Goal: Task Accomplishment & Management: Use online tool/utility

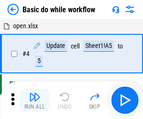
click at [35, 100] on img "button" at bounding box center [34, 96] width 11 height 11
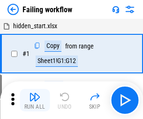
click at [35, 100] on img "button" at bounding box center [34, 96] width 11 height 11
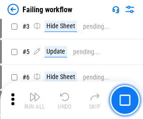
scroll to position [199, 0]
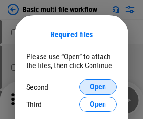
click at [98, 87] on span "Open" at bounding box center [98, 86] width 16 height 7
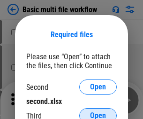
click at [98, 112] on span "Open" at bounding box center [98, 115] width 16 height 7
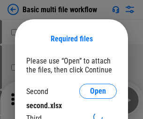
scroll to position [4, 0]
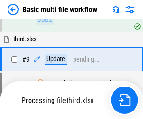
scroll to position [326, 0]
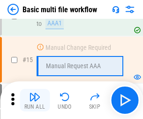
click at [35, 100] on img "button" at bounding box center [34, 96] width 11 height 11
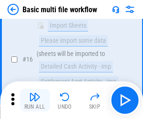
click at [35, 100] on img "button" at bounding box center [34, 96] width 11 height 11
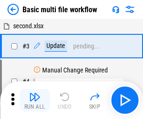
click at [35, 100] on img "button" at bounding box center [34, 96] width 11 height 11
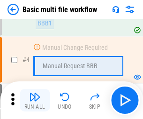
click at [35, 100] on img "button" at bounding box center [34, 96] width 11 height 11
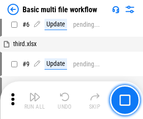
click at [35, 100] on img "button" at bounding box center [34, 96] width 11 height 11
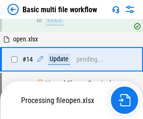
scroll to position [558, 0]
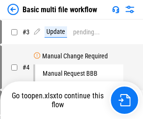
scroll to position [38, 0]
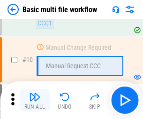
click at [35, 100] on img "button" at bounding box center [34, 96] width 11 height 11
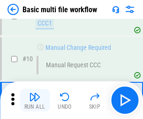
click at [35, 100] on img "button" at bounding box center [34, 96] width 11 height 11
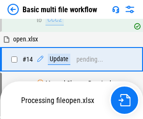
scroll to position [490, 0]
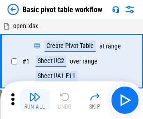
click at [35, 100] on img "button" at bounding box center [34, 96] width 11 height 11
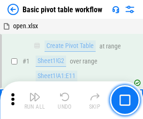
scroll to position [224, 0]
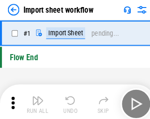
click at [35, 100] on img "button" at bounding box center [36, 96] width 11 height 11
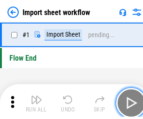
scroll to position [3, 0]
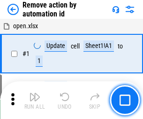
scroll to position [35, 0]
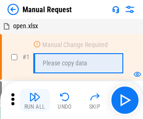
click at [35, 100] on img "button" at bounding box center [34, 96] width 11 height 11
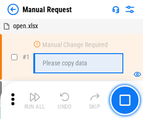
scroll to position [32, 0]
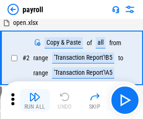
click at [35, 100] on img "button" at bounding box center [34, 96] width 11 height 11
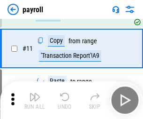
scroll to position [68, 0]
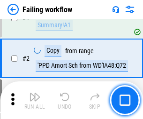
scroll to position [151, 0]
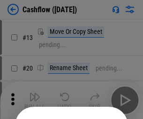
scroll to position [91, 0]
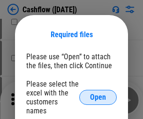
click at [98, 93] on span "Open" at bounding box center [98, 96] width 16 height 7
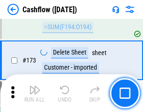
scroll to position [992, 0]
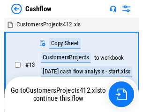
scroll to position [11, 0]
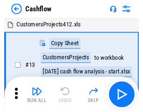
scroll to position [11, 0]
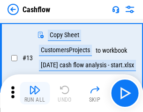
click at [35, 93] on img "button" at bounding box center [34, 89] width 11 height 11
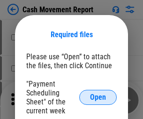
click at [98, 97] on span "Open" at bounding box center [98, 96] width 16 height 7
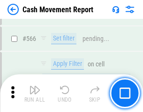
scroll to position [4294, 0]
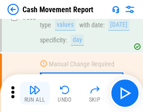
click at [35, 93] on img "button" at bounding box center [34, 89] width 11 height 11
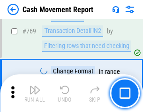
scroll to position [5207, 0]
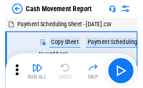
scroll to position [17, 0]
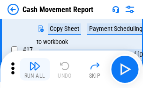
click at [35, 69] on img "button" at bounding box center [34, 65] width 11 height 11
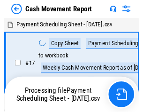
scroll to position [5, 0]
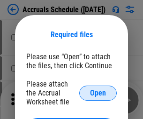
click at [98, 92] on span "Open" at bounding box center [98, 92] width 16 height 7
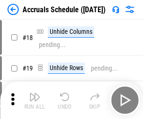
scroll to position [90, 0]
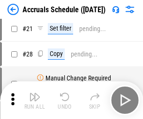
click at [35, 100] on img "button" at bounding box center [34, 96] width 11 height 11
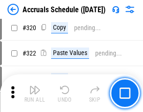
scroll to position [1743, 0]
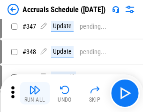
click at [35, 93] on img "button" at bounding box center [34, 89] width 11 height 11
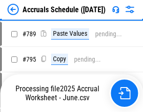
scroll to position [3936, 0]
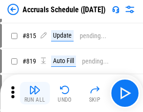
click at [35, 93] on img "button" at bounding box center [34, 89] width 11 height 11
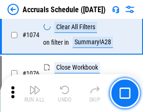
scroll to position [5612, 0]
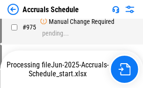
scroll to position [5053, 0]
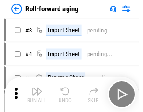
scroll to position [1, 0]
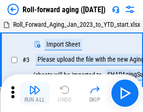
click at [35, 93] on img "button" at bounding box center [34, 89] width 11 height 11
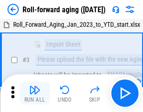
click at [35, 93] on img "button" at bounding box center [34, 89] width 11 height 11
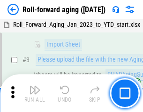
scroll to position [60, 0]
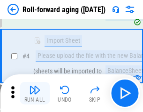
click at [35, 93] on img "button" at bounding box center [34, 89] width 11 height 11
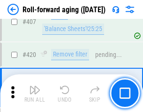
scroll to position [3249, 0]
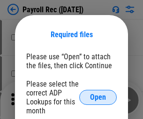
click at [98, 97] on span "Open" at bounding box center [98, 96] width 16 height 7
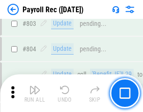
scroll to position [5953, 0]
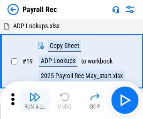
click at [35, 100] on img "button" at bounding box center [34, 96] width 11 height 11
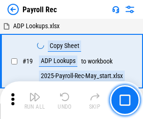
scroll to position [57, 0]
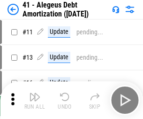
click at [35, 100] on img "button" at bounding box center [34, 96] width 11 height 11
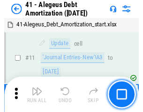
scroll to position [116, 0]
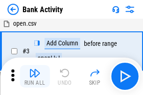
click at [35, 76] on img "button" at bounding box center [34, 72] width 11 height 11
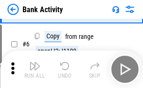
scroll to position [50, 0]
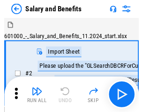
scroll to position [13, 0]
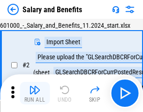
click at [35, 93] on img "button" at bounding box center [34, 89] width 11 height 11
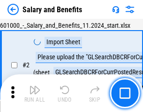
click at [35, 93] on img "button" at bounding box center [34, 89] width 11 height 11
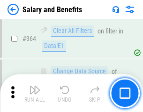
scroll to position [4413, 0]
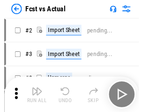
scroll to position [12, 0]
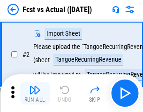
click at [35, 93] on img "button" at bounding box center [34, 89] width 11 height 11
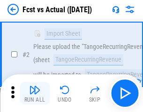
click at [35, 93] on img "button" at bounding box center [34, 89] width 11 height 11
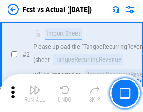
scroll to position [88, 0]
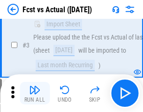
click at [35, 93] on img "button" at bounding box center [34, 89] width 11 height 11
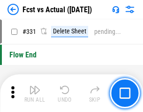
scroll to position [4485, 0]
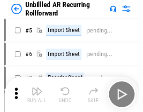
scroll to position [20, 0]
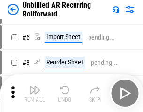
click at [35, 93] on img "button" at bounding box center [34, 89] width 11 height 11
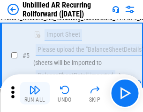
click at [35, 93] on img "button" at bounding box center [34, 89] width 11 height 11
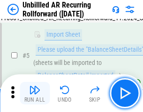
scroll to position [88, 0]
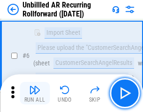
click at [35, 93] on img "button" at bounding box center [34, 89] width 11 height 11
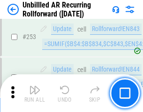
scroll to position [3183, 0]
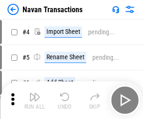
click at [35, 93] on img "button" at bounding box center [34, 96] width 11 height 11
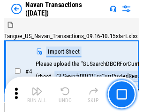
scroll to position [15, 0]
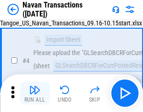
click at [35, 93] on img "button" at bounding box center [34, 89] width 11 height 11
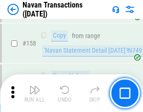
scroll to position [3038, 0]
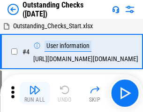
click at [35, 93] on img "button" at bounding box center [34, 89] width 11 height 11
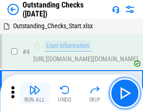
scroll to position [39, 0]
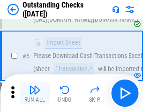
click at [35, 93] on img "button" at bounding box center [34, 89] width 11 height 11
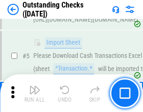
scroll to position [98, 0]
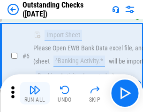
click at [35, 93] on img "button" at bounding box center [34, 89] width 11 height 11
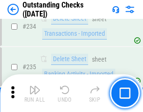
scroll to position [2845, 0]
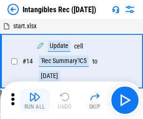
click at [35, 100] on img "button" at bounding box center [34, 96] width 11 height 11
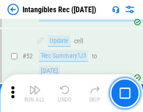
scroll to position [365, 0]
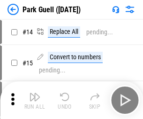
click at [35, 93] on img "button" at bounding box center [34, 96] width 11 height 11
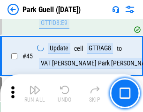
scroll to position [1172, 0]
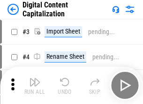
click at [35, 79] on img "button" at bounding box center [34, 82] width 11 height 11
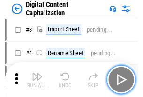
scroll to position [27, 0]
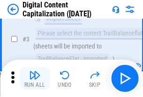
click at [35, 79] on img "button" at bounding box center [34, 75] width 11 height 11
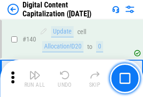
scroll to position [994, 0]
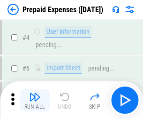
click at [35, 93] on img "button" at bounding box center [34, 96] width 11 height 11
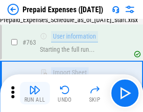
click at [35, 93] on img "button" at bounding box center [34, 89] width 11 height 11
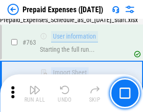
scroll to position [2652, 0]
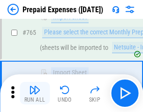
click at [35, 93] on img "button" at bounding box center [34, 89] width 11 height 11
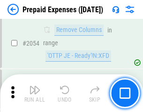
scroll to position [9794, 0]
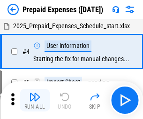
click at [35, 100] on img "button" at bounding box center [34, 96] width 11 height 11
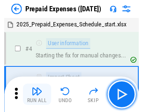
scroll to position [41, 0]
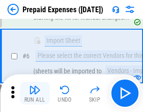
click at [35, 93] on img "button" at bounding box center [34, 89] width 11 height 11
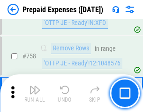
scroll to position [3339, 0]
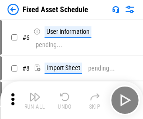
click at [35, 100] on img "button" at bounding box center [34, 96] width 11 height 11
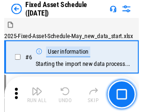
scroll to position [51, 0]
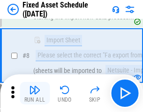
click at [35, 93] on img "button" at bounding box center [34, 89] width 11 height 11
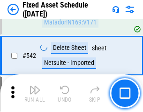
scroll to position [3341, 0]
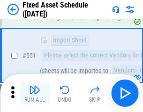
click at [35, 93] on img "button" at bounding box center [34, 89] width 11 height 11
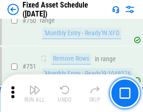
scroll to position [4568, 0]
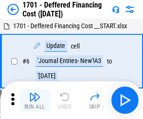
click at [35, 100] on img "button" at bounding box center [34, 96] width 11 height 11
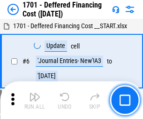
scroll to position [112, 0]
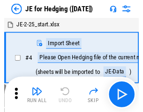
scroll to position [1, 0]
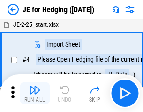
click at [35, 93] on img "button" at bounding box center [34, 89] width 11 height 11
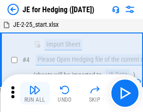
click at [35, 93] on img "button" at bounding box center [34, 89] width 11 height 11
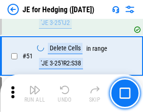
scroll to position [607, 0]
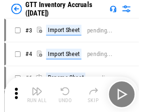
scroll to position [1, 0]
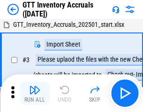
click at [35, 93] on img "button" at bounding box center [34, 89] width 11 height 11
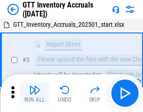
click at [35, 93] on img "button" at bounding box center [34, 89] width 11 height 11
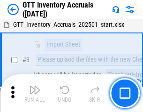
scroll to position [60, 0]
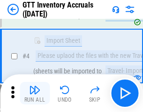
click at [35, 93] on img "button" at bounding box center [34, 89] width 11 height 11
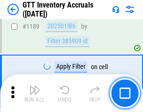
scroll to position [7651, 0]
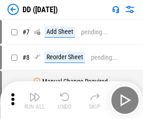
click at [35, 100] on img "button" at bounding box center [34, 96] width 11 height 11
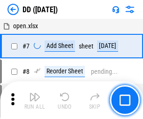
scroll to position [90, 0]
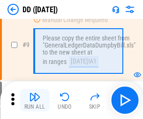
click at [35, 100] on img "button" at bounding box center [34, 96] width 11 height 11
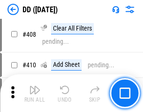
scroll to position [4192, 0]
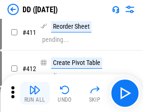
click at [35, 93] on img "button" at bounding box center [34, 89] width 11 height 11
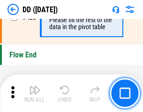
scroll to position [4485, 0]
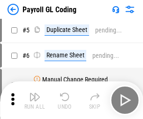
click at [35, 100] on img "button" at bounding box center [34, 96] width 11 height 11
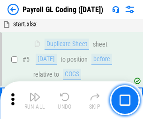
scroll to position [112, 0]
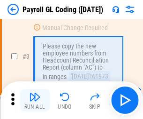
click at [35, 100] on img "button" at bounding box center [34, 96] width 11 height 11
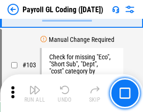
scroll to position [2198, 0]
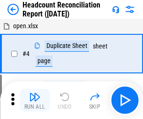
click at [35, 100] on img "button" at bounding box center [34, 96] width 11 height 11
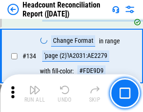
scroll to position [1126, 0]
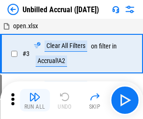
click at [35, 100] on img "button" at bounding box center [34, 96] width 11 height 11
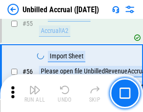
scroll to position [978, 0]
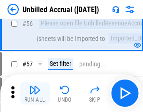
click at [35, 93] on img "button" at bounding box center [34, 89] width 11 height 11
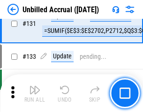
scroll to position [2791, 0]
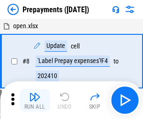
click at [35, 100] on img "button" at bounding box center [34, 96] width 11 height 11
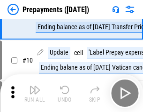
scroll to position [59, 0]
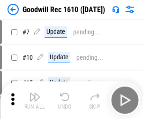
click at [35, 100] on img "button" at bounding box center [34, 96] width 11 height 11
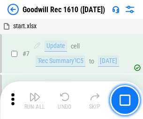
scroll to position [160, 0]
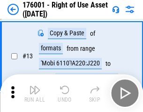
scroll to position [60, 0]
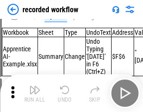
click at [35, 93] on img "button" at bounding box center [34, 89] width 11 height 11
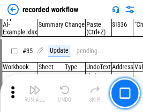
scroll to position [2929, 0]
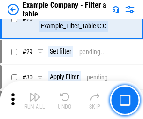
scroll to position [857, 0]
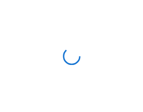
scroll to position [15, 0]
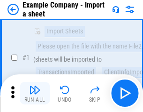
click at [35, 93] on img "button" at bounding box center [34, 89] width 11 height 11
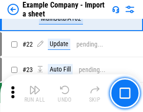
scroll to position [207, 0]
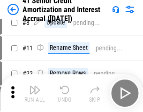
click at [35, 93] on img "button" at bounding box center [34, 89] width 11 height 11
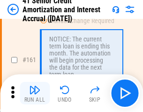
click at [35, 93] on img "button" at bounding box center [34, 89] width 11 height 11
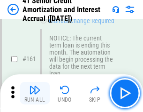
scroll to position [1002, 0]
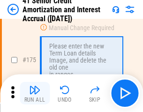
click at [35, 93] on img "button" at bounding box center [34, 89] width 11 height 11
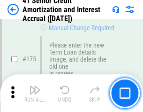
scroll to position [1097, 0]
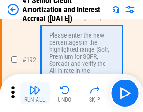
click at [35, 93] on img "button" at bounding box center [34, 89] width 11 height 11
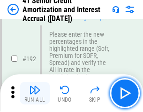
scroll to position [1196, 0]
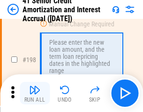
click at [35, 93] on img "button" at bounding box center [34, 89] width 11 height 11
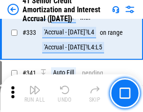
scroll to position [2394, 0]
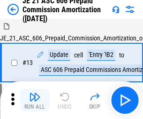
click at [35, 93] on img "button" at bounding box center [34, 96] width 11 height 11
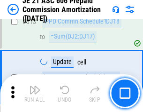
scroll to position [1749, 0]
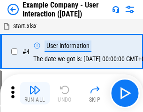
click at [35, 93] on img "button" at bounding box center [34, 89] width 11 height 11
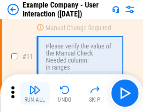
click at [35, 93] on img "button" at bounding box center [34, 89] width 11 height 11
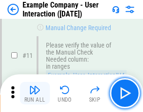
scroll to position [203, 0]
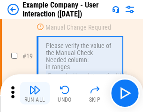
click at [35, 93] on img "button" at bounding box center [34, 89] width 11 height 11
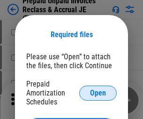
click at [98, 92] on span "Open" at bounding box center [98, 92] width 16 height 7
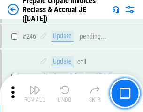
scroll to position [1265, 0]
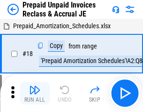
click at [35, 93] on img "button" at bounding box center [34, 89] width 11 height 11
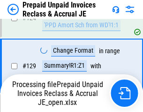
scroll to position [767, 0]
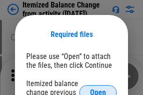
click at [98, 89] on span "Open" at bounding box center [98, 92] width 16 height 7
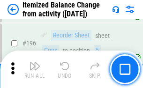
scroll to position [1803, 0]
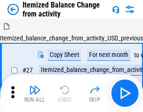
scroll to position [15, 0]
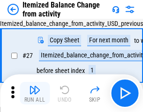
click at [35, 93] on img "button" at bounding box center [34, 89] width 11 height 11
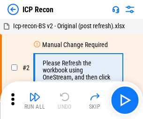
scroll to position [4, 0]
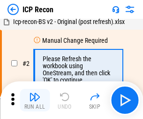
click at [35, 100] on img "button" at bounding box center [34, 96] width 11 height 11
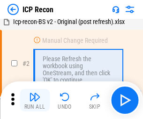
click at [35, 100] on img "button" at bounding box center [34, 96] width 11 height 11
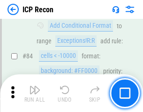
scroll to position [918, 0]
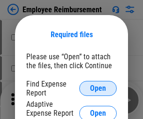
click at [98, 88] on span "Open" at bounding box center [98, 87] width 16 height 7
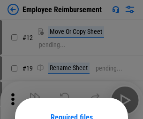
scroll to position [82, 0]
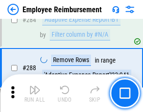
scroll to position [2547, 0]
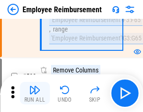
click at [35, 93] on img "button" at bounding box center [34, 89] width 11 height 11
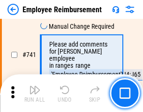
scroll to position [6574, 0]
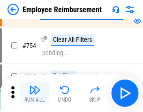
click at [35, 93] on img "button" at bounding box center [34, 89] width 11 height 11
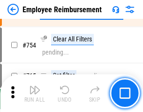
click at [35, 93] on img "button" at bounding box center [34, 89] width 11 height 11
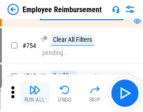
click at [35, 93] on img "button" at bounding box center [34, 89] width 11 height 11
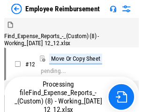
scroll to position [32, 0]
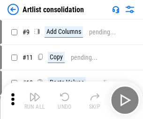
click at [35, 100] on img "button" at bounding box center [34, 96] width 11 height 11
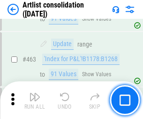
scroll to position [4103, 0]
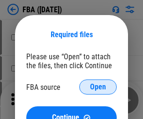
click at [98, 87] on span "Open" at bounding box center [98, 86] width 16 height 7
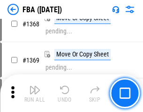
scroll to position [10063, 0]
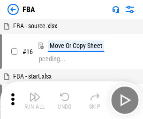
scroll to position [9, 0]
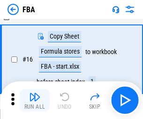
click at [35, 100] on img "button" at bounding box center [34, 96] width 11 height 11
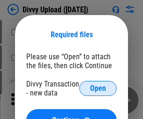
click at [98, 88] on span "Open" at bounding box center [98, 87] width 16 height 7
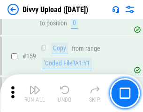
scroll to position [970, 0]
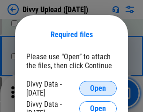
click at [98, 88] on span "Open" at bounding box center [98, 87] width 16 height 7
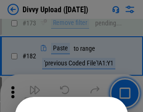
scroll to position [1052, 0]
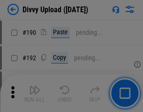
scroll to position [1183, 0]
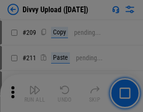
scroll to position [1592, 0]
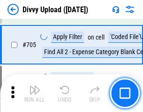
scroll to position [6410, 0]
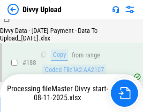
scroll to position [1103, 0]
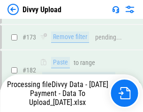
scroll to position [1049, 0]
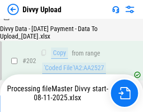
scroll to position [1516, 0]
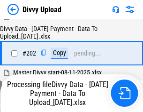
scroll to position [1516, 0]
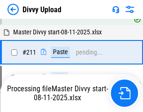
scroll to position [1875, 0]
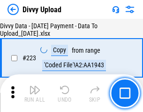
scroll to position [2136, 0]
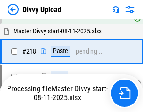
scroll to position [2017, 0]
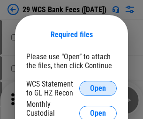
click at [98, 88] on span "Open" at bounding box center [98, 87] width 16 height 7
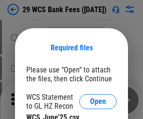
scroll to position [13, 0]
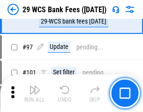
scroll to position [913, 0]
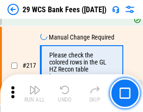
click at [35, 93] on img "button" at bounding box center [34, 89] width 11 height 11
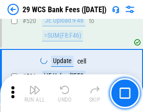
scroll to position [4836, 0]
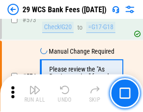
click at [35, 93] on img "button" at bounding box center [34, 89] width 11 height 11
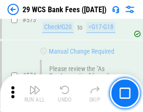
scroll to position [5189, 0]
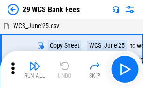
scroll to position [17, 0]
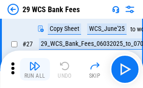
click at [35, 69] on img "button" at bounding box center [34, 65] width 11 height 11
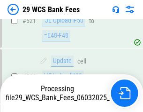
scroll to position [5068, 0]
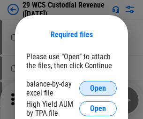
click at [98, 88] on span "Open" at bounding box center [98, 87] width 16 height 7
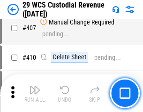
scroll to position [4340, 0]
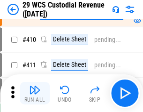
click at [35, 93] on img "button" at bounding box center [34, 89] width 11 height 11
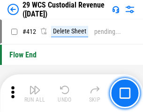
scroll to position [4475, 0]
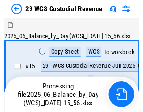
scroll to position [22, 0]
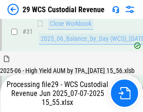
scroll to position [481, 0]
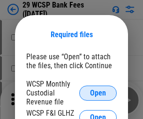
click at [98, 92] on span "Open" at bounding box center [98, 92] width 16 height 7
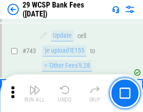
scroll to position [4722, 0]
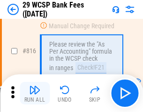
click at [35, 93] on img "button" at bounding box center [34, 89] width 11 height 11
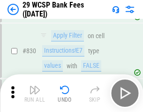
scroll to position [5945, 0]
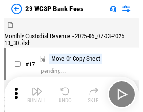
scroll to position [22, 0]
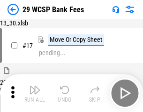
click at [35, 93] on img "button" at bounding box center [34, 89] width 11 height 11
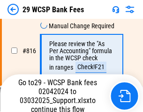
scroll to position [5673, 0]
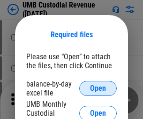
click at [98, 88] on span "Open" at bounding box center [98, 87] width 16 height 7
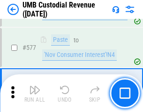
scroll to position [4370, 0]
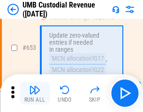
click at [35, 93] on img "button" at bounding box center [34, 89] width 11 height 11
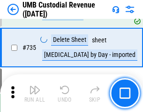
scroll to position [5730, 0]
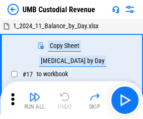
scroll to position [7, 0]
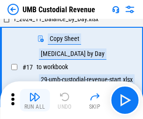
click at [35, 100] on img "button" at bounding box center [34, 96] width 11 height 11
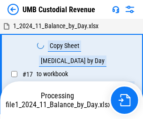
scroll to position [7, 0]
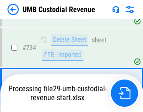
scroll to position [5668, 0]
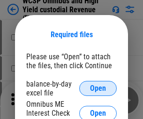
click at [98, 88] on span "Open" at bounding box center [98, 87] width 16 height 7
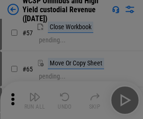
scroll to position [409, 0]
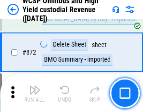
scroll to position [7930, 0]
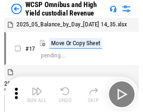
scroll to position [5, 0]
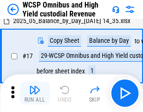
click at [35, 93] on img "button" at bounding box center [34, 89] width 11 height 11
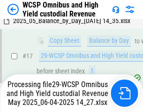
scroll to position [195, 0]
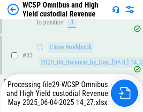
scroll to position [464, 0]
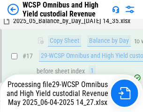
scroll to position [195, 0]
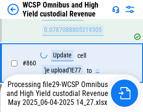
scroll to position [7909, 0]
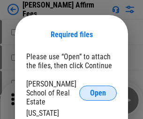
click at [98, 89] on span "Open" at bounding box center [98, 92] width 16 height 7
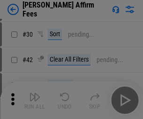
scroll to position [191, 0]
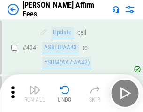
scroll to position [2548, 0]
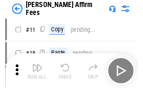
scroll to position [9, 0]
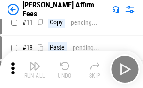
click at [35, 69] on img "button" at bounding box center [34, 65] width 11 height 11
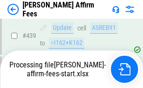
scroll to position [2457, 0]
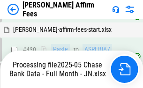
scroll to position [2457, 0]
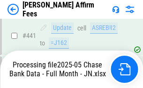
scroll to position [2457, 0]
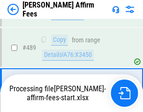
scroll to position [2446, 0]
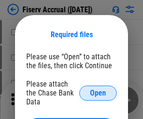
click at [98, 89] on span "Open" at bounding box center [98, 92] width 16 height 7
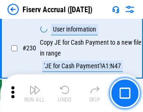
scroll to position [2969, 0]
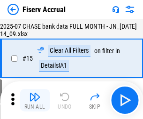
click at [35, 100] on img "button" at bounding box center [34, 96] width 11 height 11
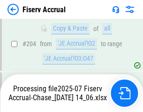
scroll to position [2750, 0]
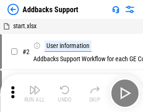
click at [35, 93] on img "button" at bounding box center [34, 89] width 11 height 11
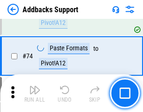
scroll to position [682, 0]
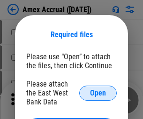
click at [98, 92] on span "Open" at bounding box center [98, 92] width 16 height 7
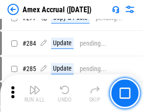
scroll to position [2439, 0]
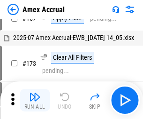
click at [35, 100] on img "button" at bounding box center [34, 96] width 11 height 11
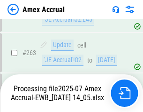
scroll to position [2555, 0]
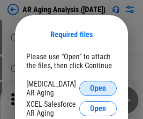
click at [98, 87] on span "Open" at bounding box center [98, 87] width 16 height 7
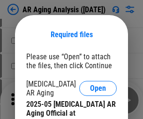
scroll to position [282, 0]
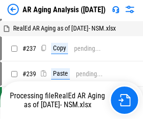
scroll to position [9, 0]
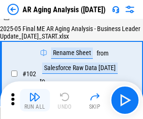
click at [35, 100] on img "button" at bounding box center [34, 96] width 11 height 11
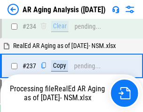
scroll to position [1452, 0]
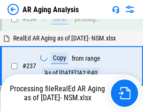
scroll to position [1481, 0]
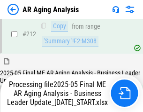
scroll to position [1442, 0]
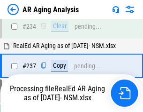
scroll to position [1481, 0]
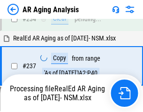
scroll to position [1481, 0]
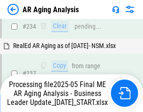
scroll to position [1442, 0]
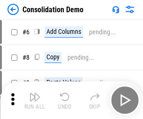
click at [35, 100] on img "button" at bounding box center [34, 96] width 11 height 11
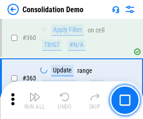
scroll to position [3141, 0]
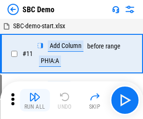
click at [35, 100] on img "button" at bounding box center [34, 96] width 11 height 11
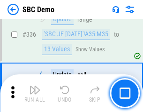
scroll to position [2465, 0]
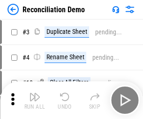
click at [35, 100] on img "button" at bounding box center [34, 96] width 11 height 11
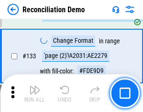
scroll to position [1113, 0]
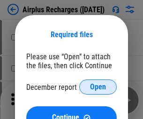
click at [98, 87] on span "Open" at bounding box center [98, 86] width 16 height 7
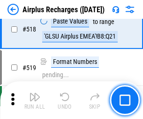
scroll to position [4032, 0]
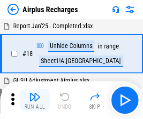
click at [35, 100] on img "button" at bounding box center [34, 96] width 11 height 11
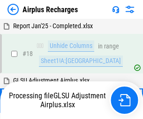
scroll to position [41, 0]
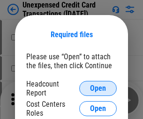
click at [98, 88] on span "Open" at bounding box center [98, 87] width 16 height 7
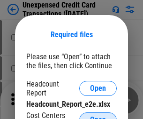
click at [98, 116] on span "Open" at bounding box center [98, 119] width 16 height 7
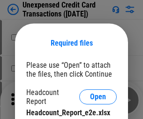
scroll to position [8, 0]
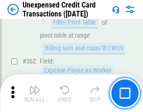
scroll to position [2410, 0]
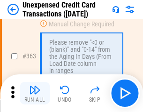
click at [35, 93] on img "button" at bounding box center [34, 89] width 11 height 11
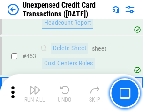
scroll to position [3196, 0]
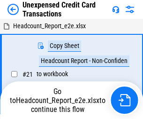
scroll to position [15, 0]
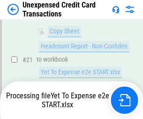
scroll to position [152, 0]
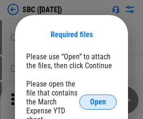
click at [98, 101] on span "Open" at bounding box center [98, 101] width 16 height 7
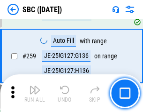
scroll to position [1831, 0]
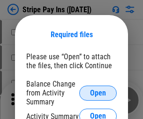
click at [98, 92] on span "Open" at bounding box center [98, 92] width 16 height 7
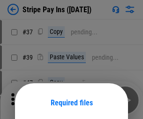
scroll to position [68, 0]
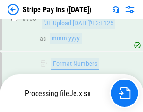
scroll to position [4934, 0]
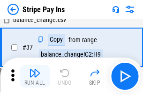
click at [35, 76] on img "button" at bounding box center [34, 72] width 11 height 11
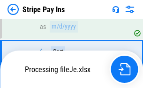
scroll to position [4913, 0]
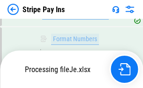
scroll to position [4913, 0]
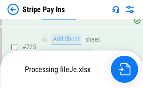
scroll to position [4913, 0]
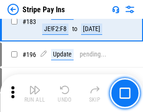
scroll to position [1268, 0]
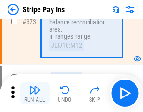
click at [35, 93] on img "button" at bounding box center [34, 89] width 11 height 11
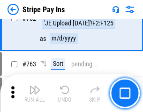
scroll to position [4902, 0]
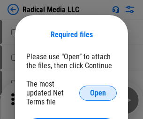
click at [98, 92] on span "Open" at bounding box center [98, 92] width 16 height 7
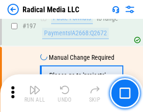
scroll to position [2167, 0]
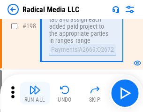
click at [35, 93] on img "button" at bounding box center [34, 89] width 11 height 11
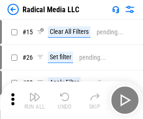
scroll to position [52, 0]
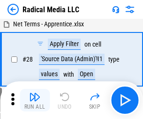
click at [35, 100] on img "button" at bounding box center [34, 96] width 11 height 11
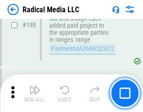
scroll to position [2349, 0]
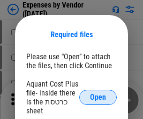
click at [98, 97] on span "Open" at bounding box center [98, 96] width 16 height 7
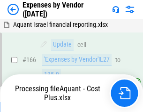
scroll to position [705, 0]
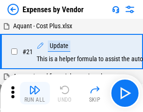
click at [35, 93] on img "button" at bounding box center [34, 89] width 11 height 11
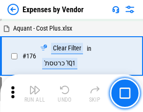
scroll to position [745, 0]
